Goal: Task Accomplishment & Management: Complete application form

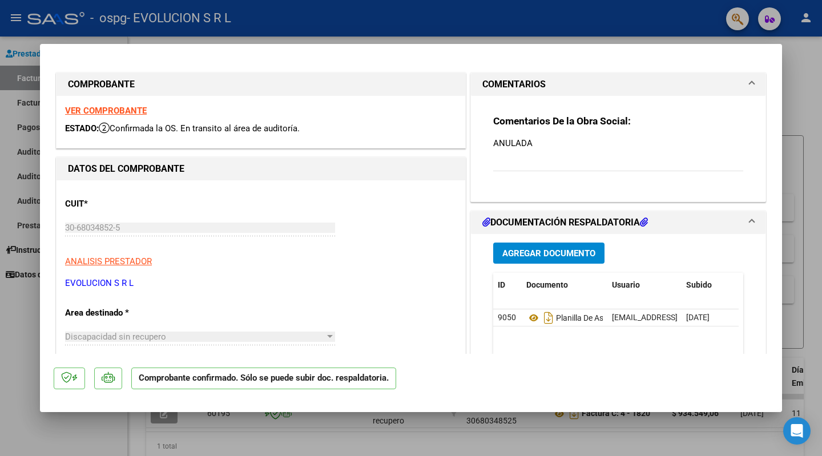
click at [803, 108] on div at bounding box center [411, 228] width 822 height 456
type input "$ 0,00"
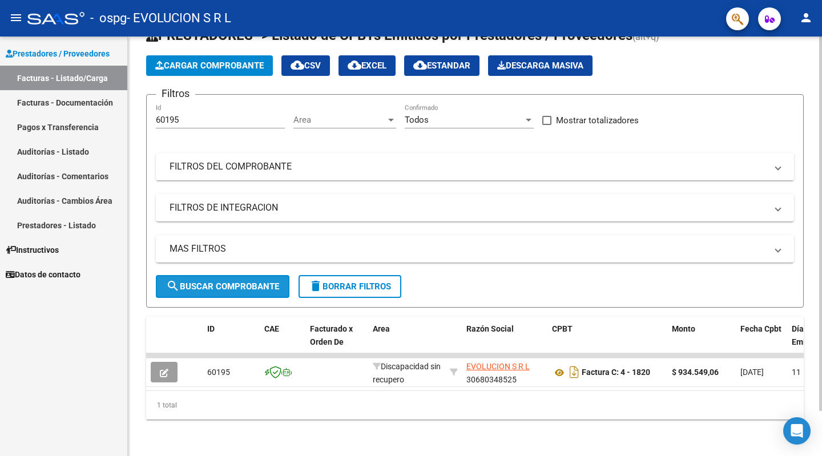
click at [189, 282] on button "search Buscar Comprobante" at bounding box center [222, 286] width 133 height 23
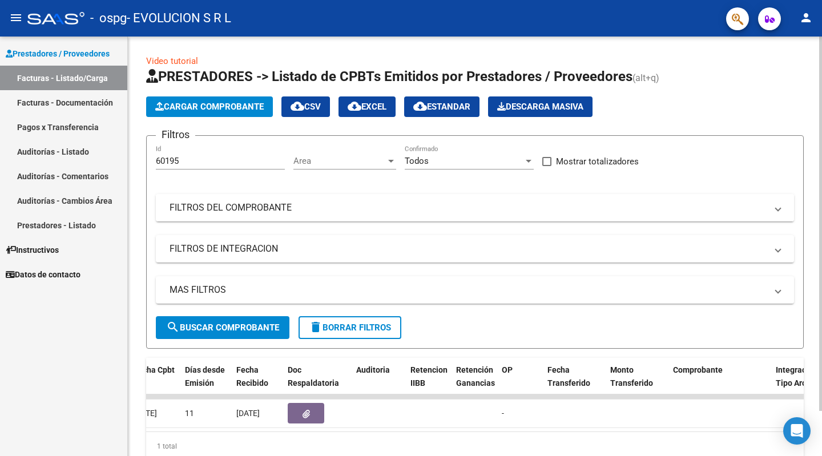
click at [265, 199] on mat-expansion-panel-header "FILTROS DEL COMPROBANTE" at bounding box center [475, 207] width 638 height 27
